Goal: Transaction & Acquisition: Book appointment/travel/reservation

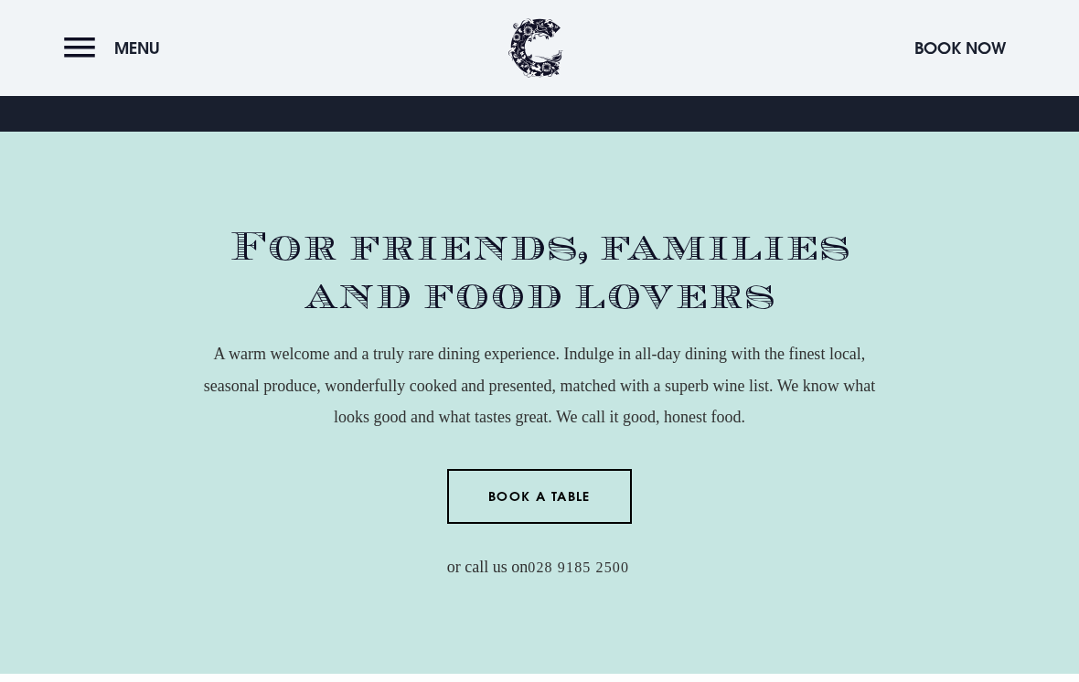
scroll to position [561, 0]
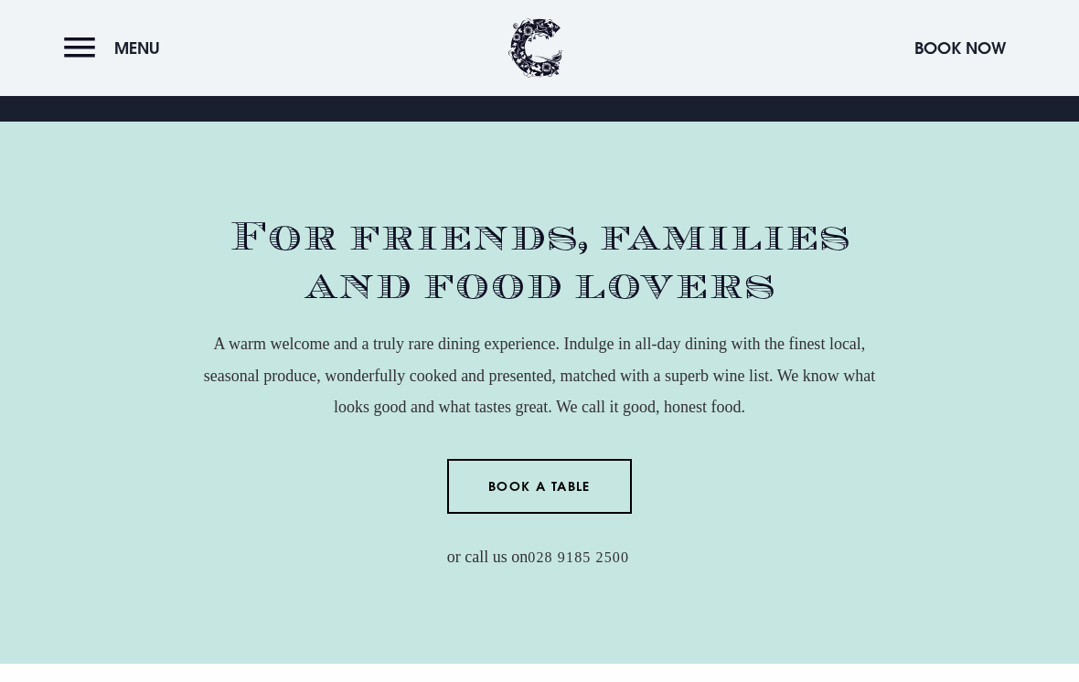
click at [495, 514] on link "Book a Table" at bounding box center [540, 486] width 186 height 55
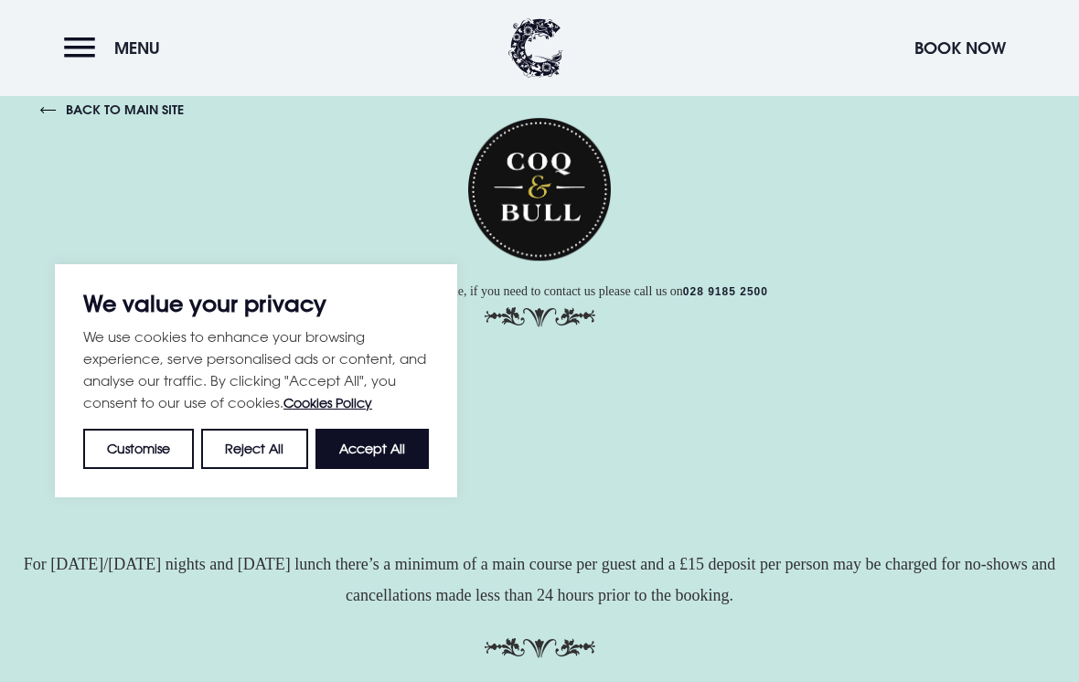
click at [375, 458] on button "Accept All" at bounding box center [372, 448] width 113 height 40
checkbox input "true"
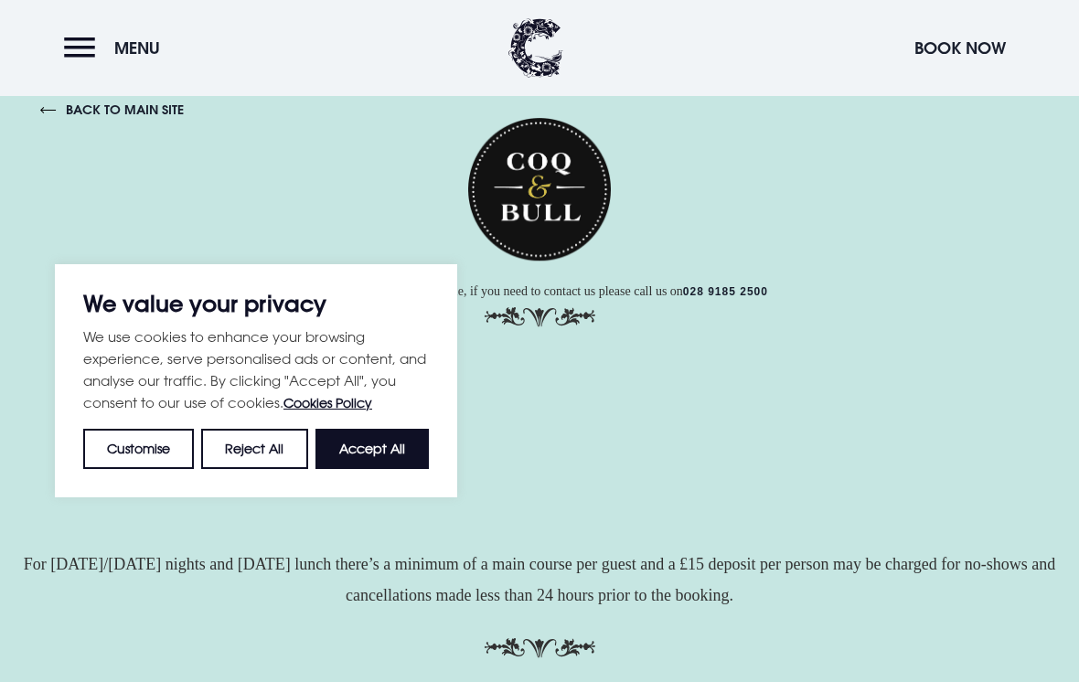
checkbox input "true"
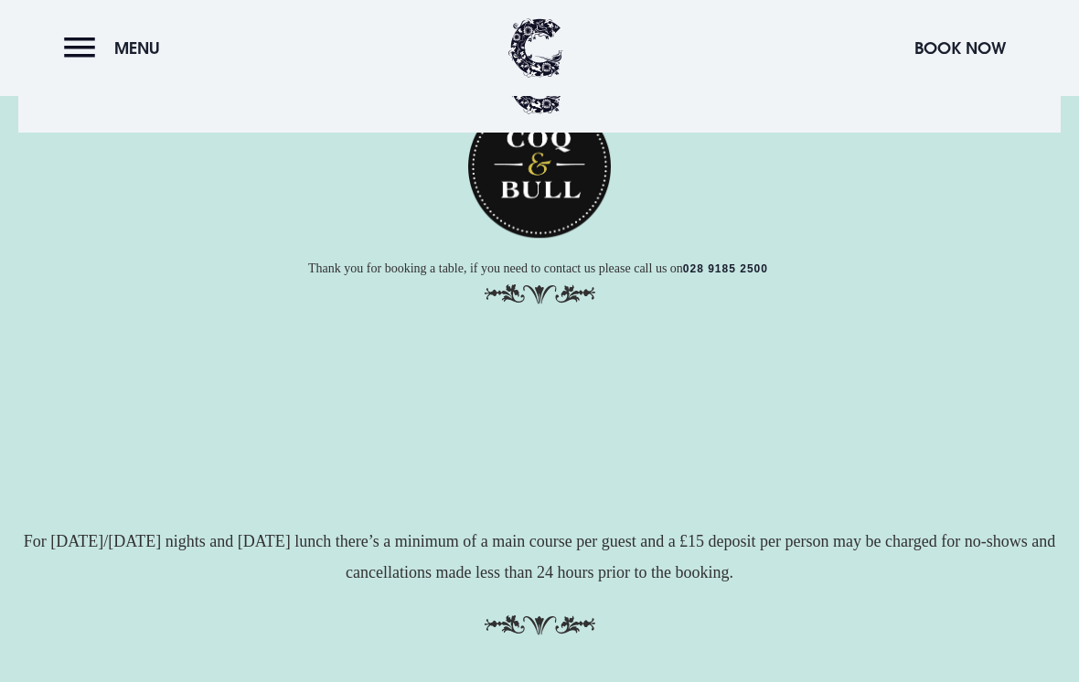
scroll to position [368, 0]
